Goal: Obtain resource: Download file/media

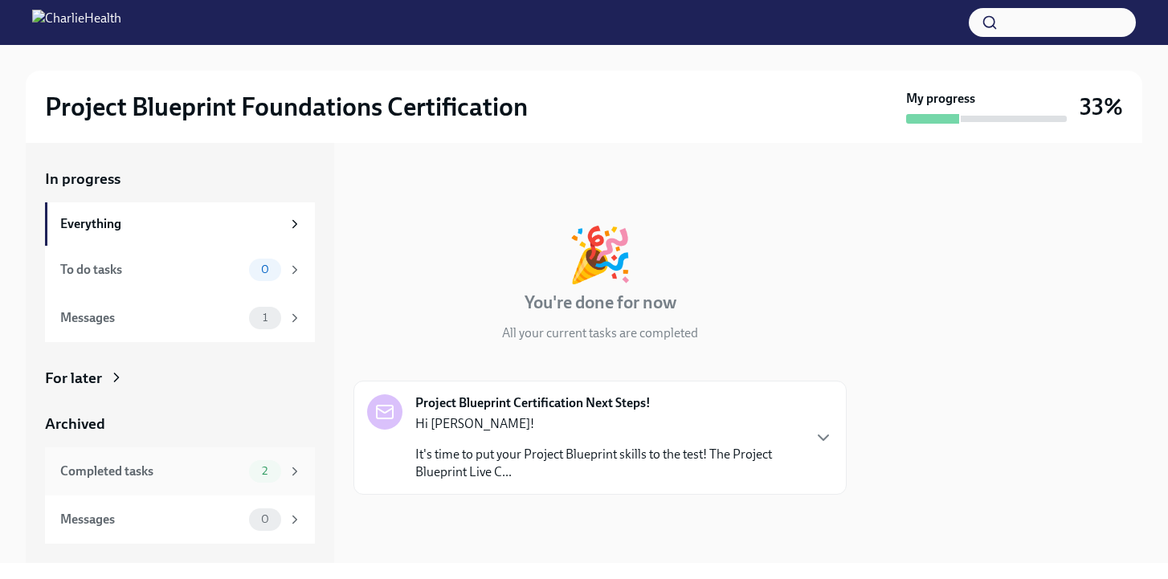
click at [177, 456] on div "Completed tasks 2" at bounding box center [180, 471] width 270 height 48
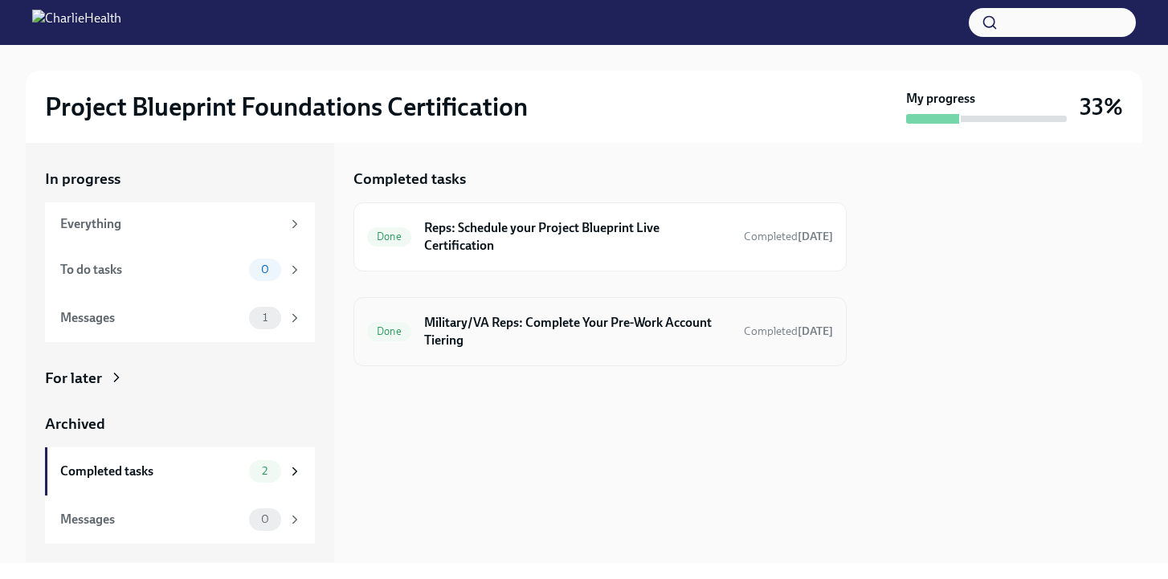
click at [487, 332] on h6 "Military/VA Reps: Complete Your Pre-Work Account Tiering" at bounding box center [577, 331] width 307 height 35
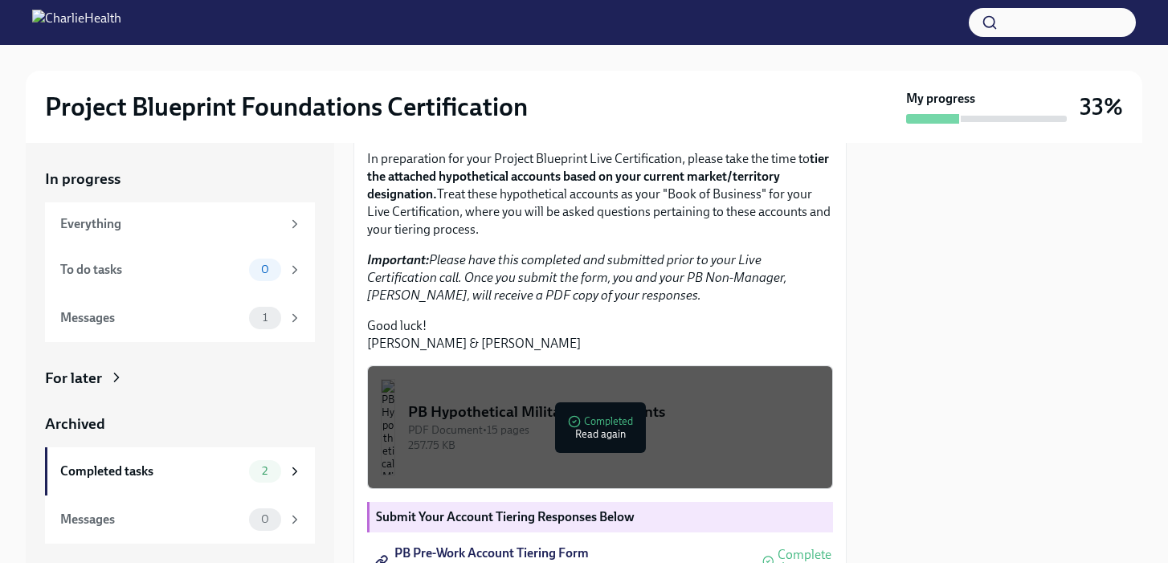
scroll to position [437, 0]
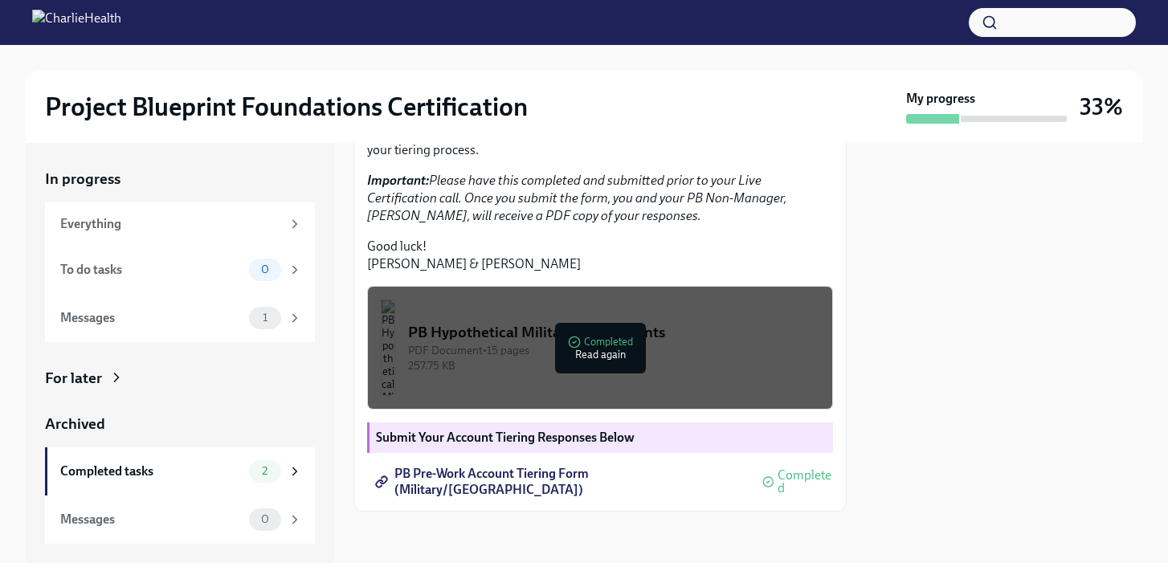
click at [515, 439] on strong "Submit Your Account Tiering Responses Below" at bounding box center [505, 437] width 259 height 15
click at [521, 478] on span "PB Pre-Work Account Tiering Form (Military/[GEOGRAPHIC_DATA])" at bounding box center [561, 482] width 366 height 16
click at [569, 358] on div "PDF Document • 15 pages" at bounding box center [613, 350] width 411 height 15
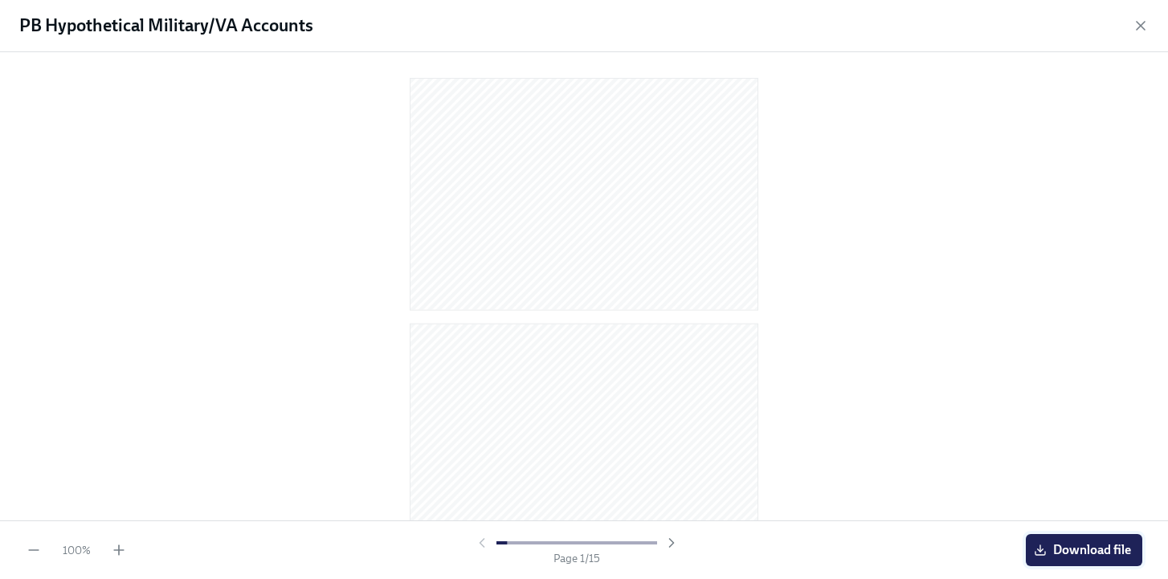
click at [1068, 556] on span "Download file" at bounding box center [1084, 550] width 94 height 16
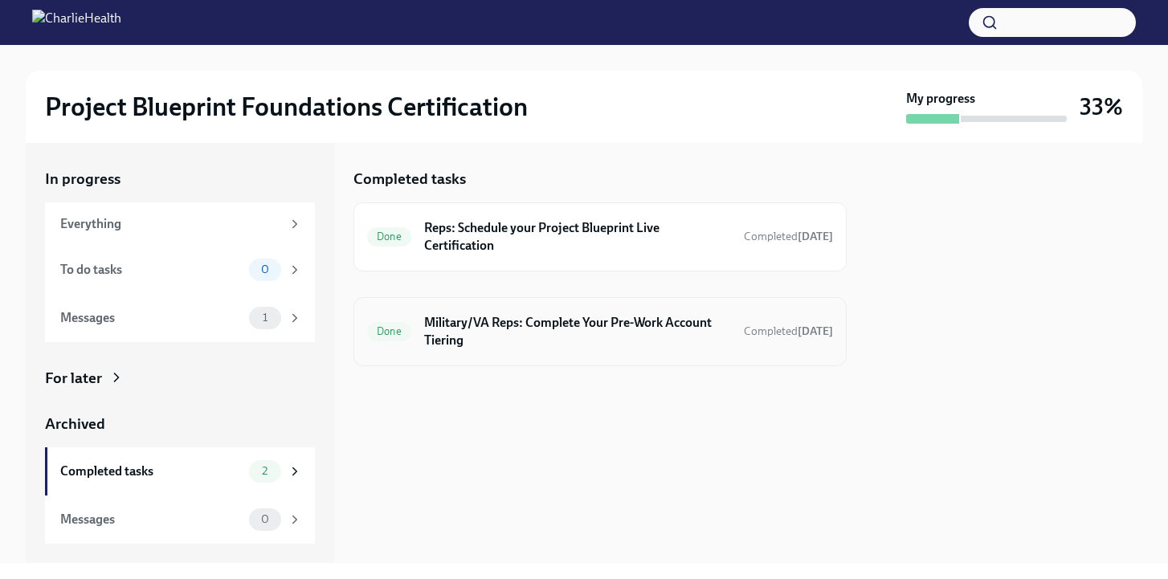
click at [403, 324] on div "Done" at bounding box center [389, 331] width 44 height 19
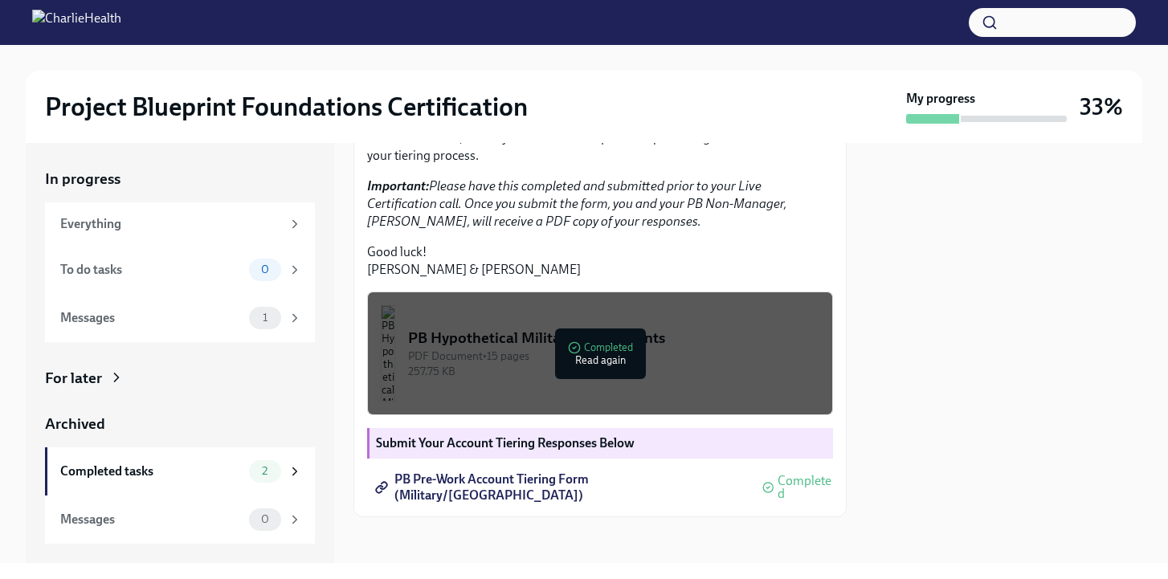
scroll to position [437, 0]
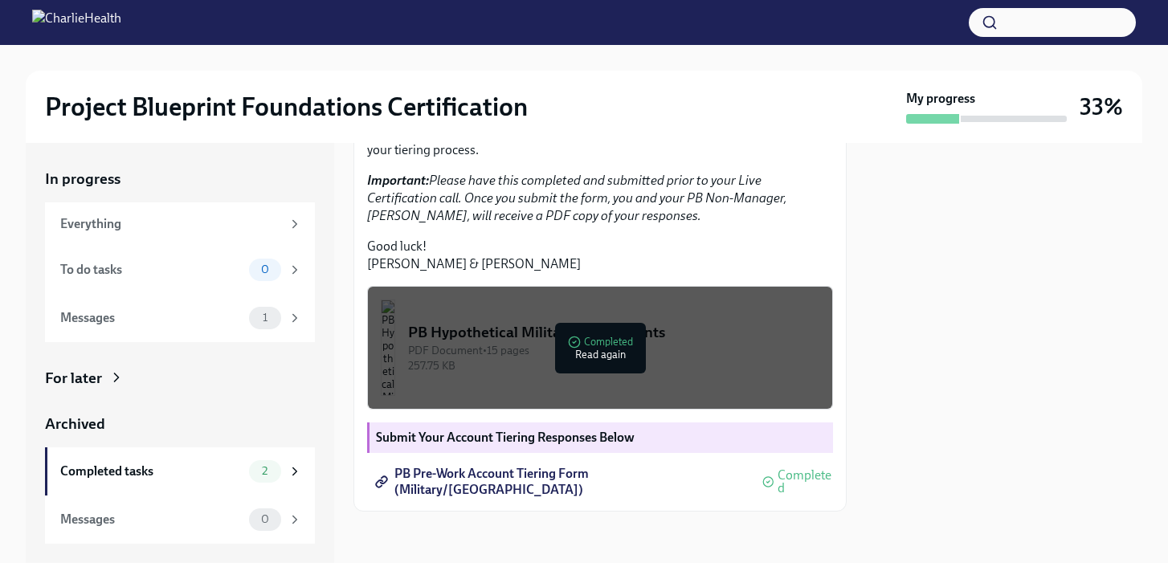
click at [489, 483] on span "PB Pre-Work Account Tiering Form (Military/[GEOGRAPHIC_DATA])" at bounding box center [561, 482] width 366 height 16
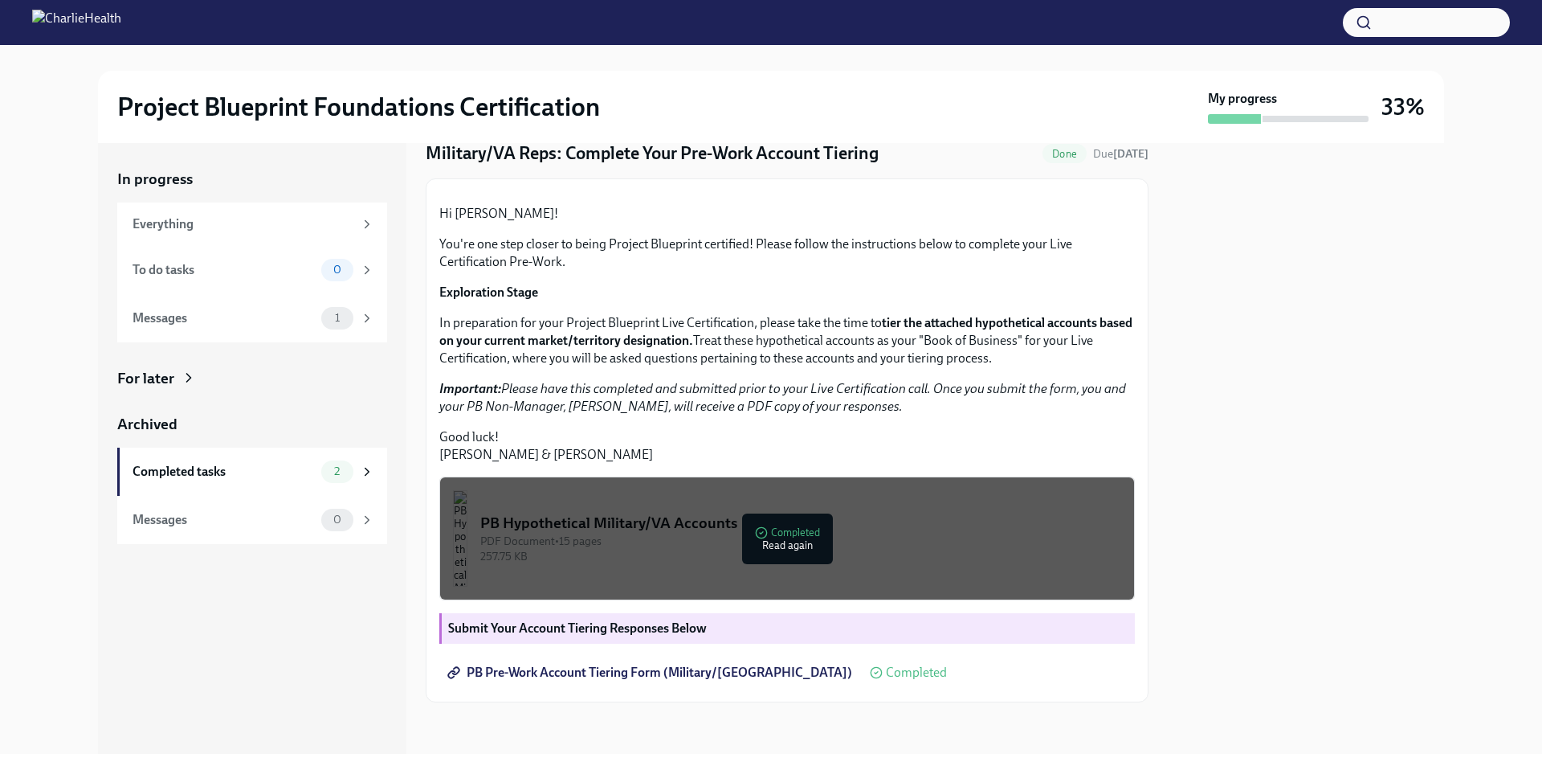
scroll to position [76, 0]
